Goal: Complete application form

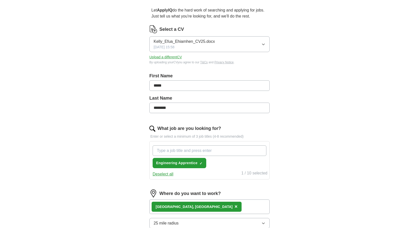
scroll to position [44, 0]
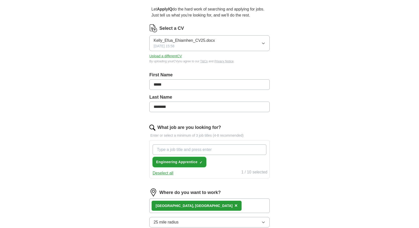
click at [0, 0] on span "×" at bounding box center [0, 0] width 0 height 0
click at [194, 153] on input "What job are you looking for?" at bounding box center [210, 150] width 114 height 11
click at [170, 152] on input "Maintenace engineer" at bounding box center [210, 150] width 114 height 11
click at [173, 151] on input "Maintnace engineer" at bounding box center [210, 150] width 114 height 11
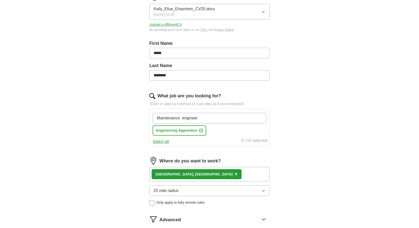
scroll to position [77, 0]
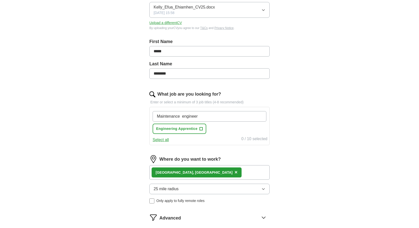
click at [166, 141] on button "Select all" at bounding box center [161, 140] width 16 height 6
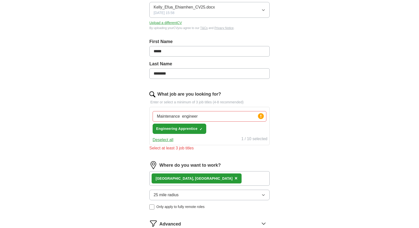
click at [166, 141] on button "Deselect all" at bounding box center [163, 140] width 21 height 6
click at [262, 116] on circle at bounding box center [261, 116] width 6 height 6
click at [242, 132] on div "Maintenance engineer Press return to add title Engineering Apprentice +" at bounding box center [210, 122] width 116 height 27
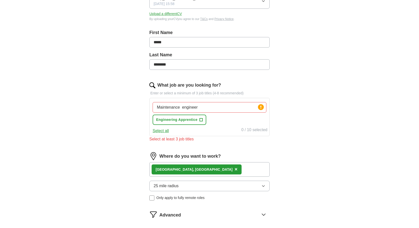
scroll to position [88, 0]
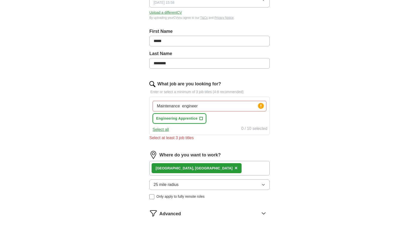
click at [203, 118] on button "Engineering Apprentice +" at bounding box center [180, 119] width 54 height 10
click at [0, 0] on span "×" at bounding box center [0, 0] width 0 height 0
click at [212, 112] on div "Maintenance engineer Press return to add title Engineering Apprentice +" at bounding box center [210, 112] width 116 height 27
click at [216, 111] on input "Maintenance engineer" at bounding box center [210, 106] width 114 height 11
type input "M"
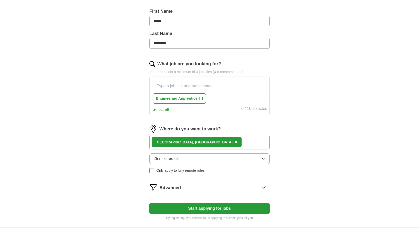
scroll to position [108, 0]
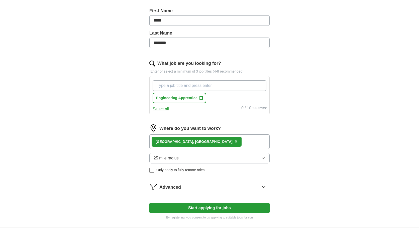
type input "j"
type input "en"
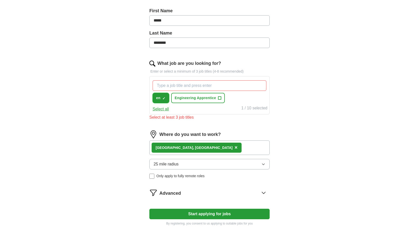
click at [0, 0] on span "×" at bounding box center [0, 0] width 0 height 0
click at [168, 87] on input "What job are you looking for?" at bounding box center [210, 85] width 114 height 11
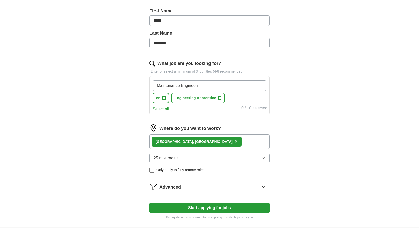
type input "Maintenance Engineer"
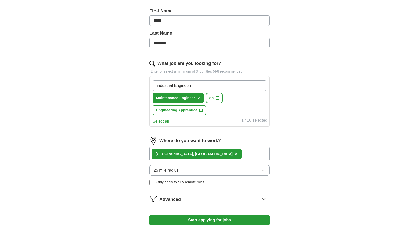
type input "industrial Engineer"
type input "Automotive Engineer"
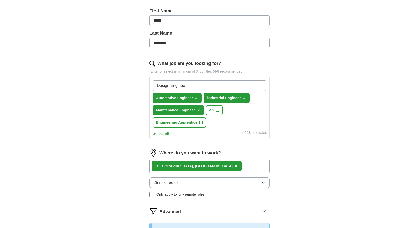
type input "Design Engineer"
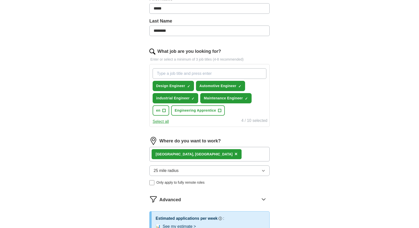
scroll to position [124, 0]
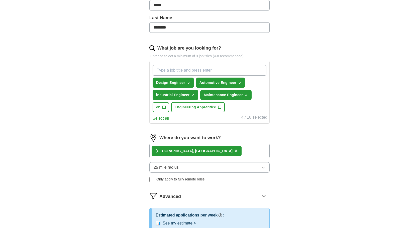
click at [202, 168] on button "25 mile radius" at bounding box center [209, 167] width 120 height 11
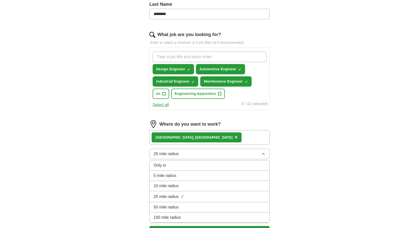
scroll to position [139, 0]
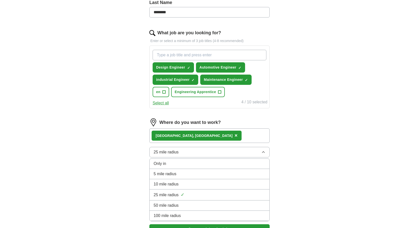
click at [194, 203] on div "50 mile radius" at bounding box center [210, 206] width 112 height 6
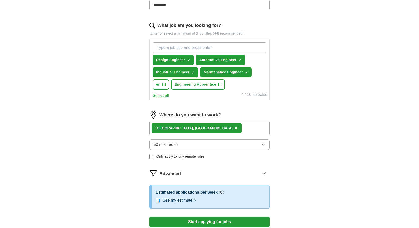
scroll to position [143, 0]
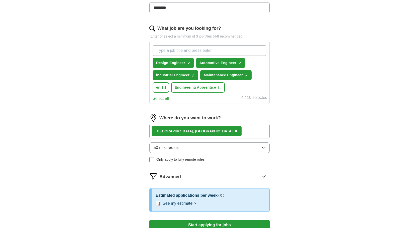
click at [219, 53] on input "What job are you looking for?" at bounding box center [210, 50] width 114 height 11
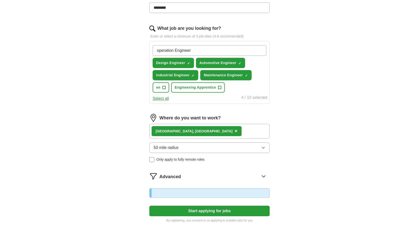
type input "operation Engineer"
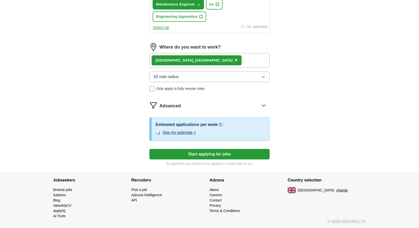
scroll to position [227, 0]
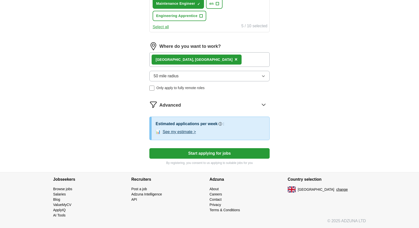
click at [203, 154] on button "Start applying for jobs" at bounding box center [209, 153] width 120 height 11
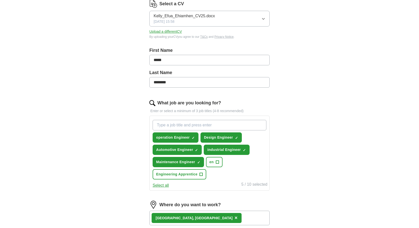
scroll to position [0, 0]
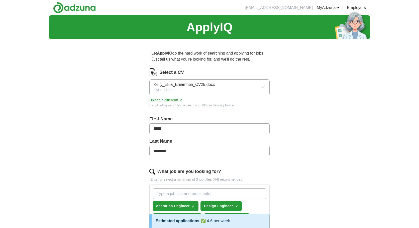
select select "**"
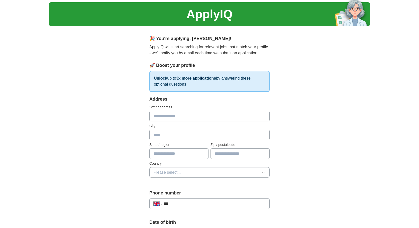
scroll to position [9, 0]
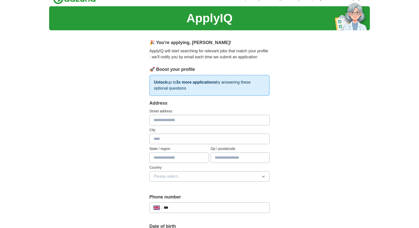
click at [180, 120] on input "text" at bounding box center [209, 120] width 120 height 11
type input "**********"
type input "*******"
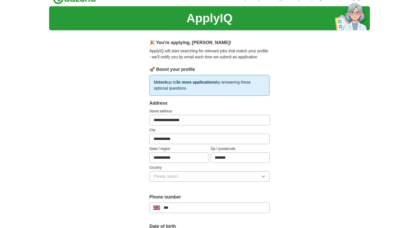
click at [184, 176] on button "Please select..." at bounding box center [209, 176] width 120 height 11
click at [190, 185] on div "[GEOGRAPHIC_DATA]" at bounding box center [210, 188] width 112 height 6
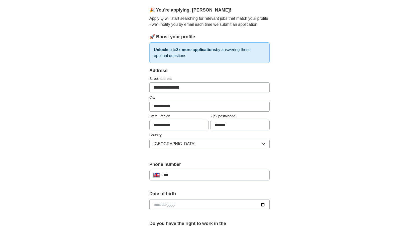
scroll to position [42, 0]
click at [205, 173] on input "***" at bounding box center [215, 175] width 102 height 6
type input "**********"
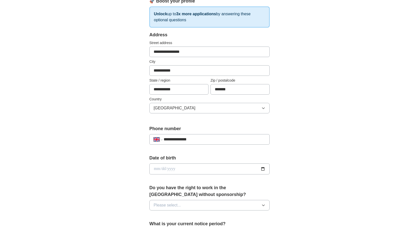
scroll to position [79, 0]
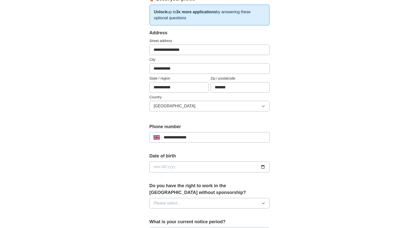
click at [262, 168] on input "date" at bounding box center [209, 167] width 120 height 11
click at [262, 167] on input "**********" at bounding box center [209, 167] width 120 height 11
type input "**********"
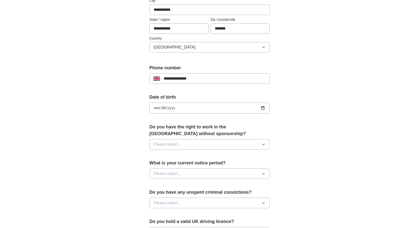
scroll to position [141, 0]
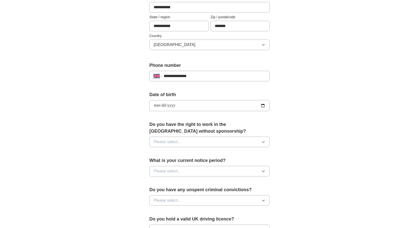
click at [188, 140] on button "Please select..." at bounding box center [209, 142] width 120 height 11
click at [180, 155] on div "Yes" at bounding box center [210, 154] width 112 height 6
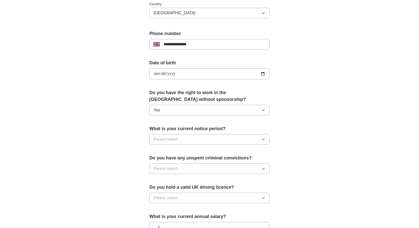
scroll to position [183, 0]
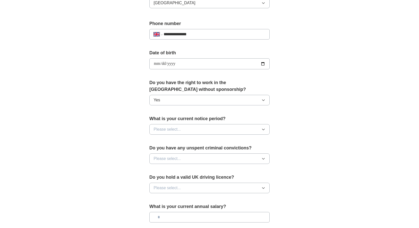
click at [200, 135] on div "What is your current notice period? Please select..." at bounding box center [209, 127] width 120 height 23
click at [203, 131] on button "Please select..." at bounding box center [209, 129] width 120 height 11
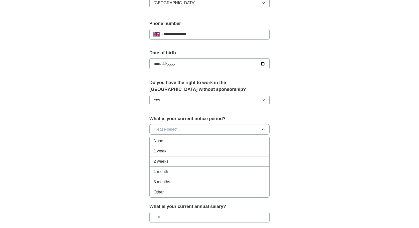
click at [187, 139] on div "None" at bounding box center [210, 141] width 112 height 6
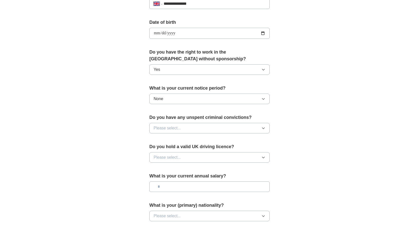
scroll to position [214, 0]
click at [192, 126] on button "Please select..." at bounding box center [209, 127] width 120 height 11
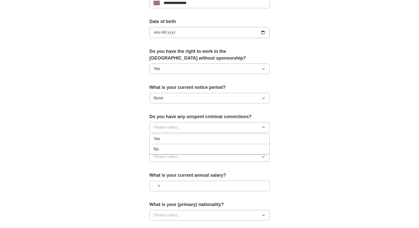
click at [180, 149] on div "No" at bounding box center [210, 149] width 112 height 6
click at [176, 159] on span "Please select..." at bounding box center [167, 157] width 27 height 6
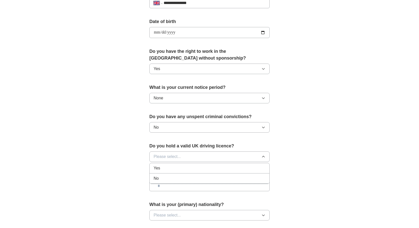
click at [173, 172] on li "Yes" at bounding box center [210, 168] width 120 height 10
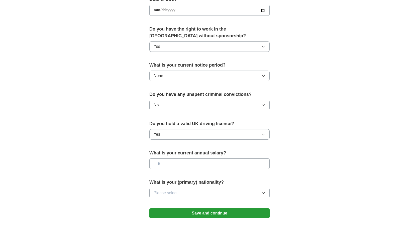
scroll to position [237, 0]
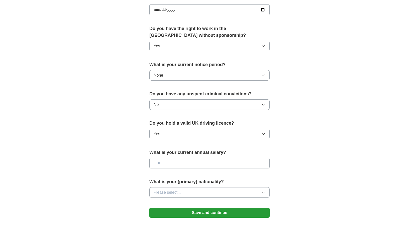
click at [178, 193] on span "Please select..." at bounding box center [167, 193] width 27 height 6
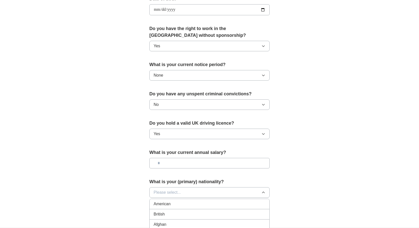
click at [161, 194] on span "Please select..." at bounding box center [167, 193] width 27 height 6
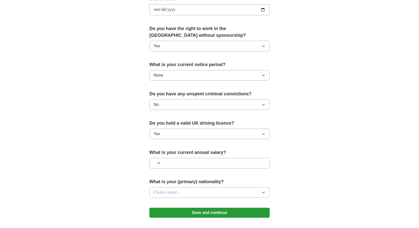
click at [161, 194] on span "Please select..." at bounding box center [167, 193] width 27 height 6
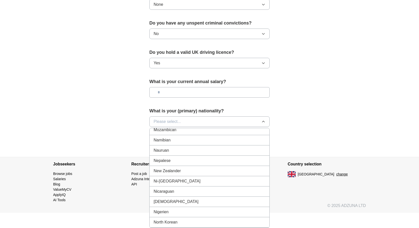
scroll to position [1263, 0]
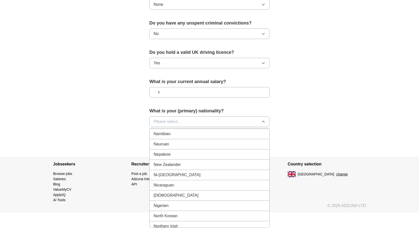
click at [173, 198] on div "[DEMOGRAPHIC_DATA]" at bounding box center [210, 196] width 112 height 6
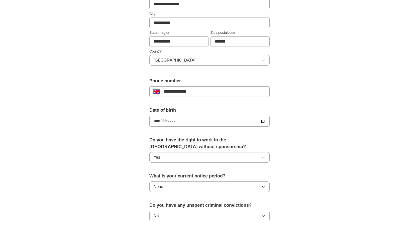
scroll to position [132, 0]
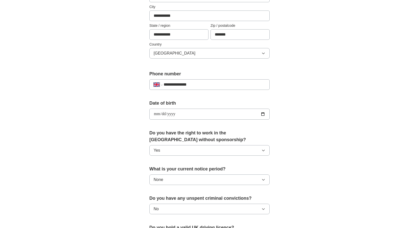
click at [186, 155] on button "Yes" at bounding box center [209, 150] width 120 height 11
click at [181, 170] on li "No" at bounding box center [210, 173] width 120 height 10
click at [189, 147] on button "No" at bounding box center [209, 150] width 120 height 11
click at [183, 160] on div "Yes" at bounding box center [210, 162] width 112 height 6
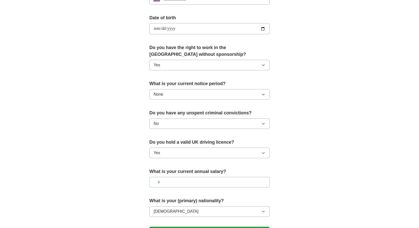
scroll to position [293, 0]
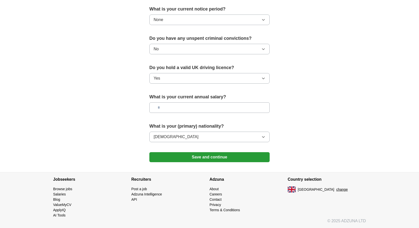
click at [192, 154] on button "Save and continue" at bounding box center [209, 157] width 120 height 10
